Goal: Task Accomplishment & Management: Manage account settings

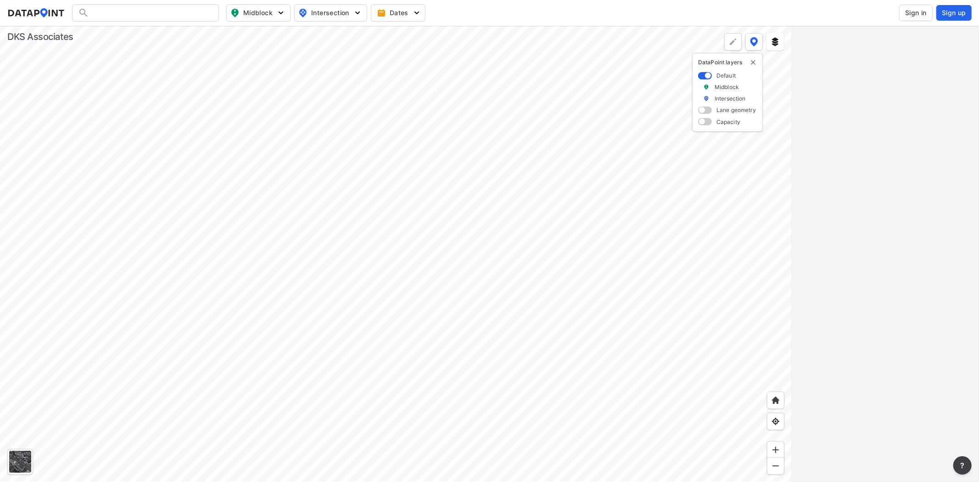
click at [914, 15] on span "Sign in" at bounding box center [916, 12] width 22 height 9
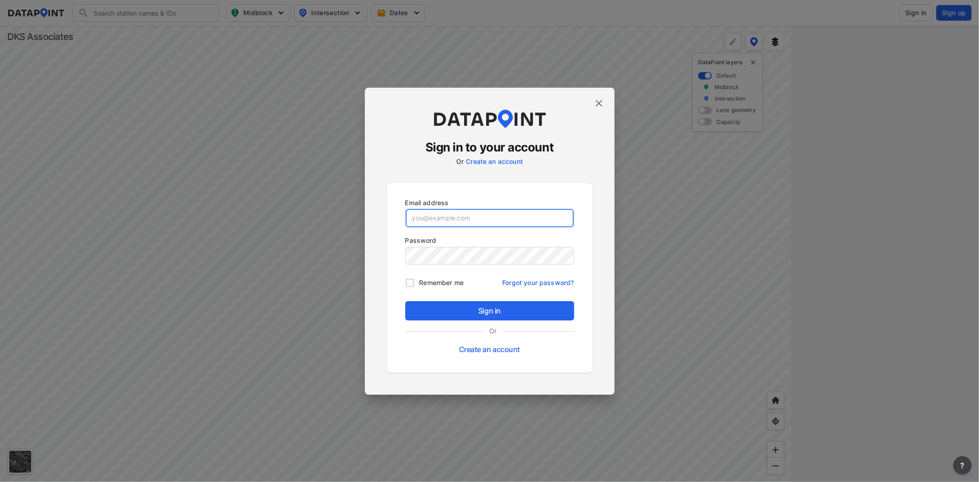
type input "[EMAIL_ADDRESS][DOMAIN_NAME]"
click at [451, 313] on span "Sign in" at bounding box center [490, 310] width 154 height 11
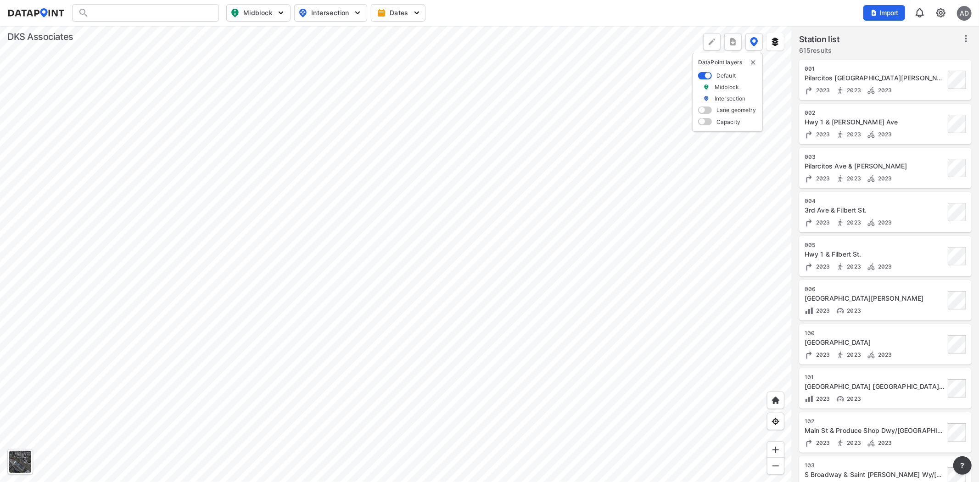
click at [939, 12] on img at bounding box center [940, 12] width 11 height 11
click at [900, 33] on link "Data management" at bounding box center [901, 35] width 79 height 9
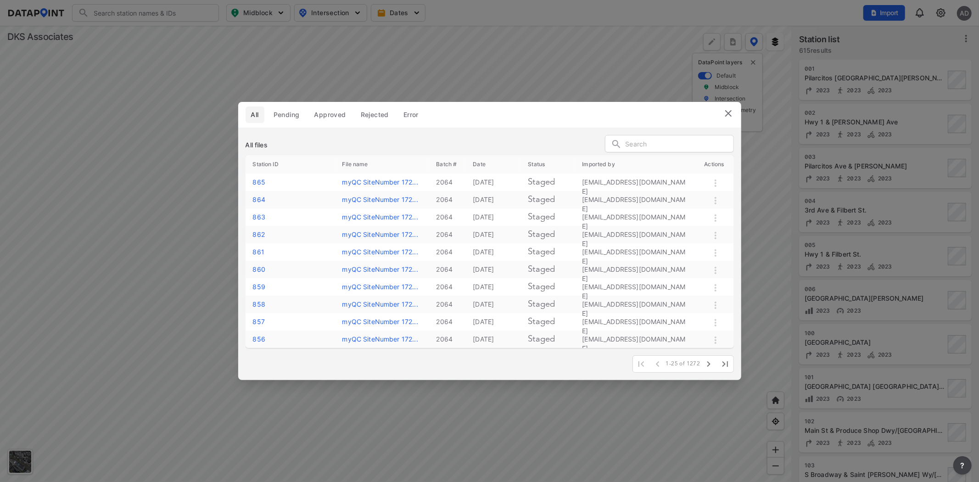
drag, startPoint x: 140, startPoint y: 155, endPoint x: 348, endPoint y: 67, distance: 225.4
click at [139, 155] on div "All Pending Approved Rejected Error All files Station ID File name Batch # Date…" at bounding box center [489, 241] width 979 height 482
click at [906, 6] on div "All Pending Approved Rejected Error All files Station ID File name Batch # Date…" at bounding box center [489, 241] width 979 height 482
drag, startPoint x: 971, startPoint y: 14, endPoint x: 943, endPoint y: 21, distance: 28.8
click at [971, 14] on div "All Pending Approved Rejected Error All files Station ID File name Batch # Date…" at bounding box center [489, 241] width 979 height 482
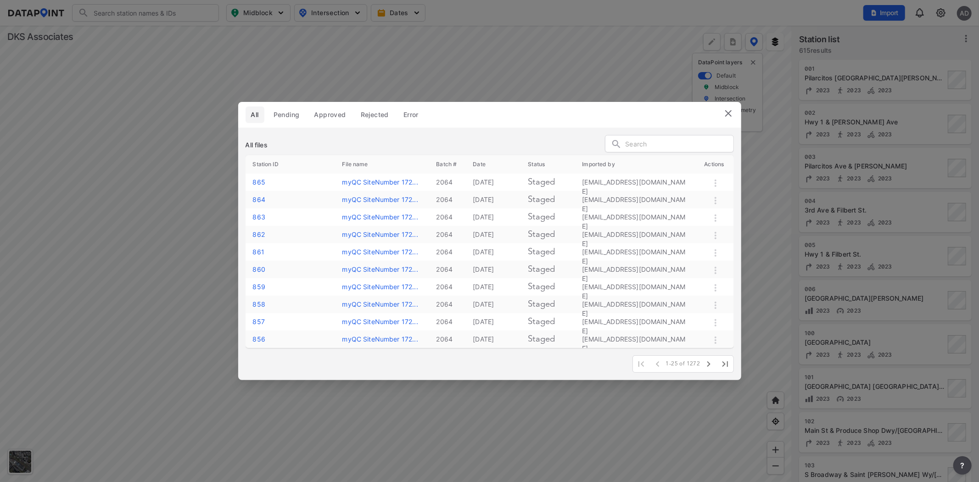
click at [735, 111] on header "All Pending Approved Rejected Error" at bounding box center [489, 115] width 503 height 26
click at [730, 113] on img at bounding box center [728, 113] width 11 height 11
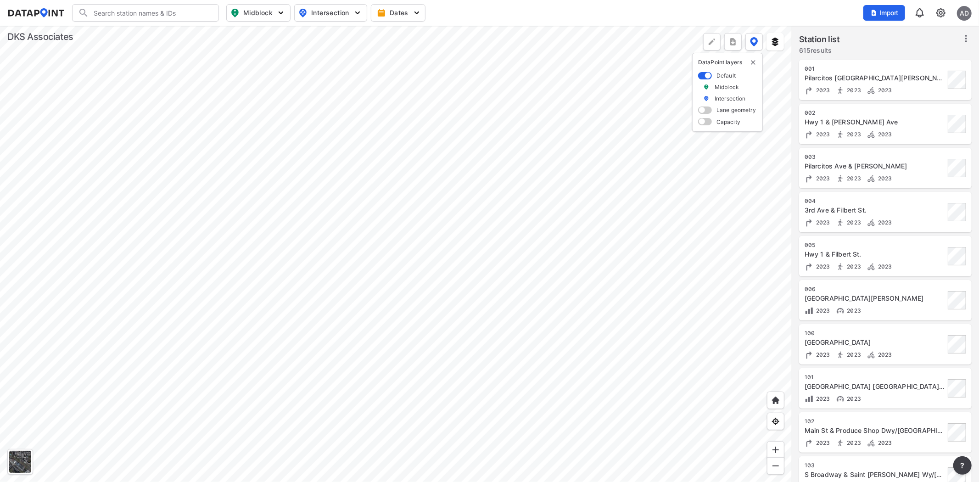
click at [969, 9] on div "AD" at bounding box center [964, 13] width 15 height 15
click at [920, 49] on p "Log out" at bounding box center [932, 53] width 77 height 17
